Goal: Check status: Check status

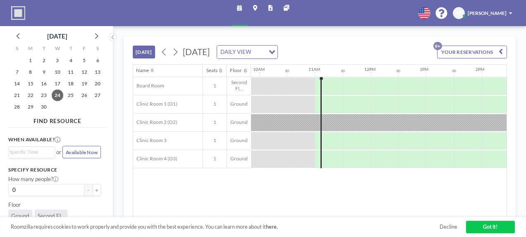
scroll to position [0, 565]
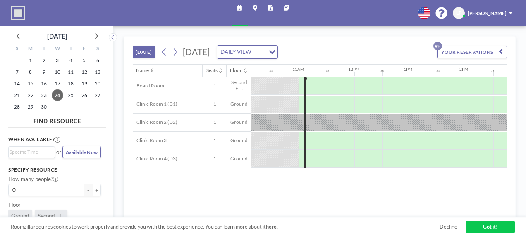
click at [341, 45] on div "[DATE] [DATE] DAILY VIEW Loading... YOUR RESERVATIONS 9+" at bounding box center [320, 50] width 375 height 27
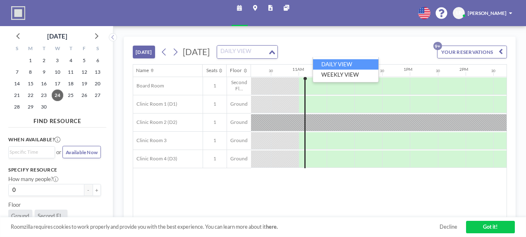
click at [268, 51] on div "DAILY VIEW" at bounding box center [242, 51] width 50 height 11
click at [344, 63] on li "DAILY VIEW" at bounding box center [345, 64] width 65 height 10
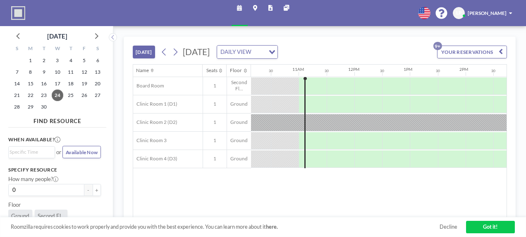
click at [181, 55] on div "[DATE] DAILY VIEW Loading..." at bounding box center [218, 51] width 119 height 13
click at [179, 54] on icon at bounding box center [175, 52] width 7 height 10
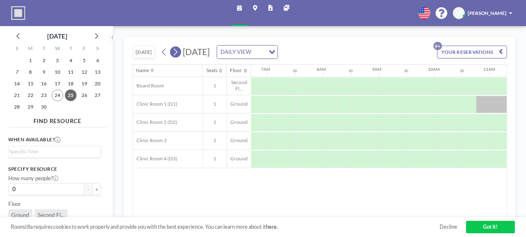
scroll to position [0, 404]
click at [179, 54] on icon at bounding box center [175, 52] width 7 height 10
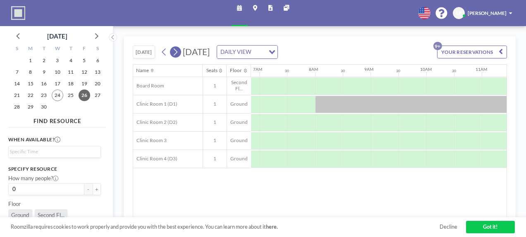
click at [179, 54] on icon at bounding box center [175, 52] width 7 height 10
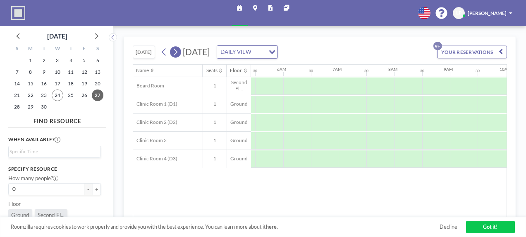
scroll to position [0, 404]
click at [179, 54] on icon at bounding box center [175, 52] width 7 height 10
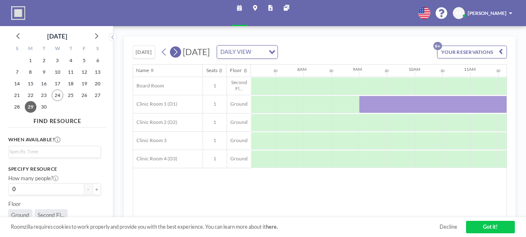
scroll to position [0, 404]
click at [174, 52] on icon at bounding box center [175, 52] width 7 height 10
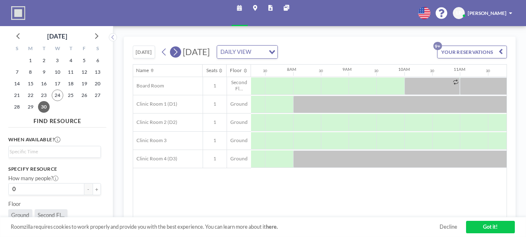
click at [177, 53] on icon at bounding box center [175, 52] width 7 height 10
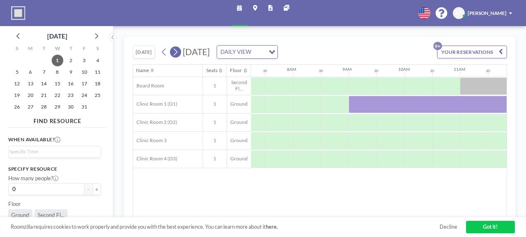
click at [178, 53] on icon at bounding box center [175, 52] width 7 height 10
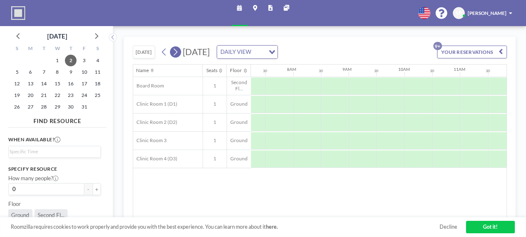
click at [178, 52] on icon at bounding box center [175, 52] width 7 height 10
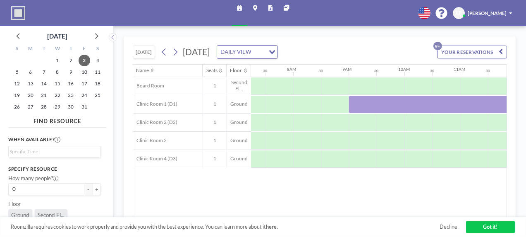
click at [181, 54] on div "[DATE] DAILY VIEW Loading..." at bounding box center [218, 51] width 119 height 13
click at [175, 54] on icon at bounding box center [175, 52] width 7 height 10
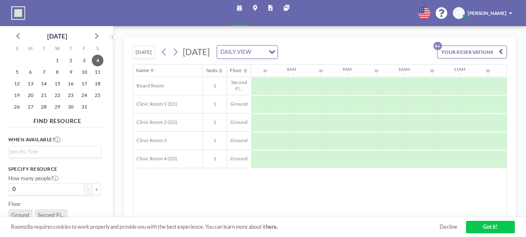
click at [181, 55] on div "[DATE] DAILY VIEW Loading..." at bounding box center [218, 51] width 119 height 13
click at [177, 53] on icon at bounding box center [175, 52] width 7 height 10
click at [176, 53] on icon at bounding box center [176, 51] width 4 height 7
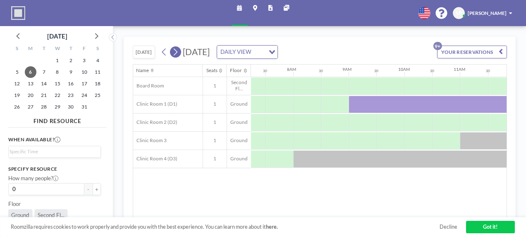
click at [177, 52] on icon at bounding box center [176, 51] width 4 height 7
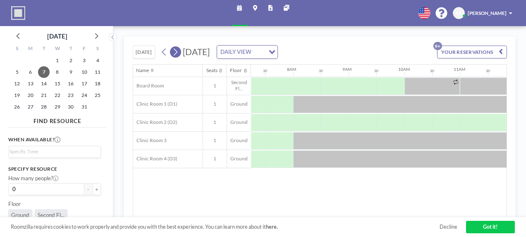
click at [173, 52] on icon at bounding box center [175, 52] width 7 height 10
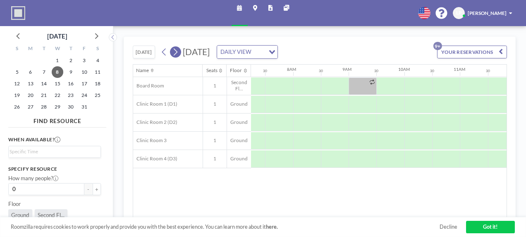
click at [176, 47] on icon at bounding box center [175, 52] width 7 height 10
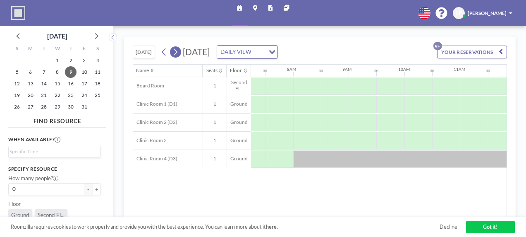
click at [175, 51] on icon at bounding box center [175, 52] width 7 height 10
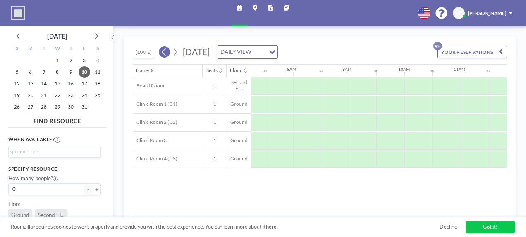
click at [168, 52] on button at bounding box center [164, 51] width 11 height 11
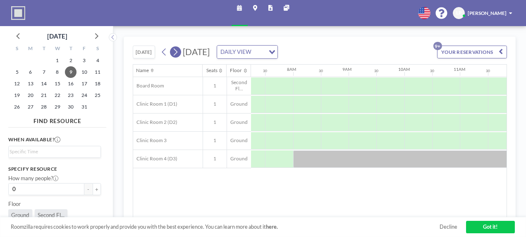
click at [177, 55] on icon at bounding box center [175, 52] width 7 height 10
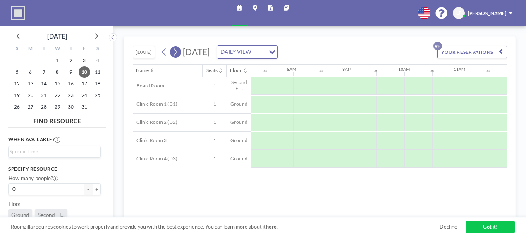
click at [177, 55] on icon at bounding box center [175, 52] width 7 height 10
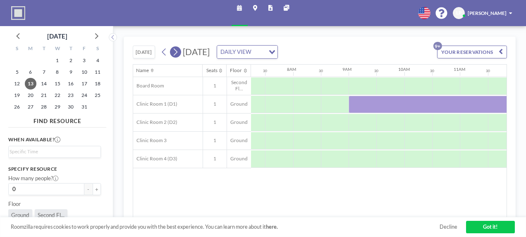
click at [177, 55] on icon at bounding box center [175, 52] width 7 height 10
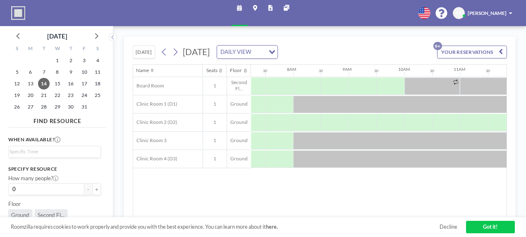
click at [181, 54] on div "[DATE] DAILY VIEW Loading..." at bounding box center [218, 51] width 119 height 13
drag, startPoint x: 180, startPoint y: 53, endPoint x: 274, endPoint y: 91, distance: 101.2
click at [180, 53] on button at bounding box center [175, 51] width 11 height 11
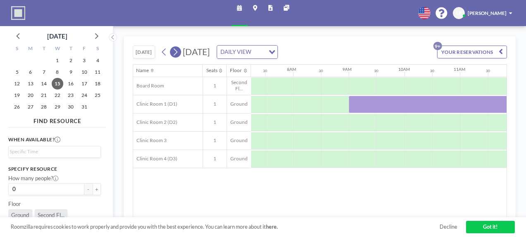
click at [178, 49] on icon at bounding box center [175, 52] width 7 height 10
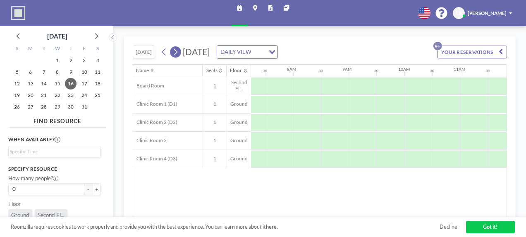
click at [178, 49] on icon at bounding box center [175, 52] width 7 height 10
